Goal: Information Seeking & Learning: Learn about a topic

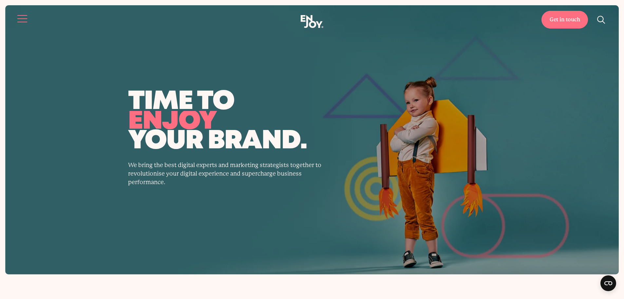
click at [24, 15] on button "Site navigation" at bounding box center [23, 19] width 14 height 14
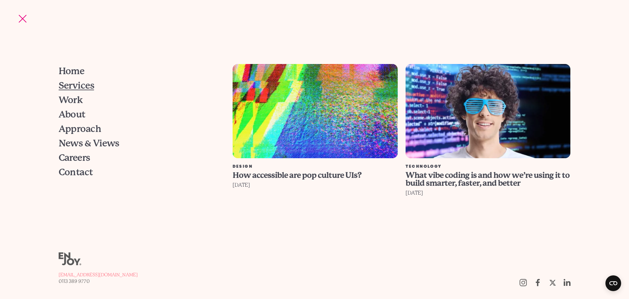
click at [79, 86] on span "Services" at bounding box center [77, 85] width 36 height 9
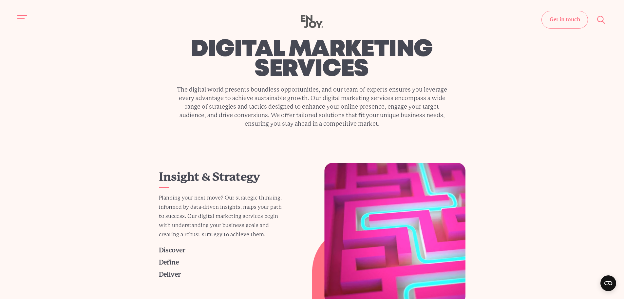
click at [138, 120] on div "digital marketing services The digital world presents boundless opportunities, …" at bounding box center [312, 83] width 614 height 157
click at [104, 92] on div "digital marketing services The digital world presents boundless opportunities, …" at bounding box center [312, 83] width 614 height 157
